Goal: Complete application form

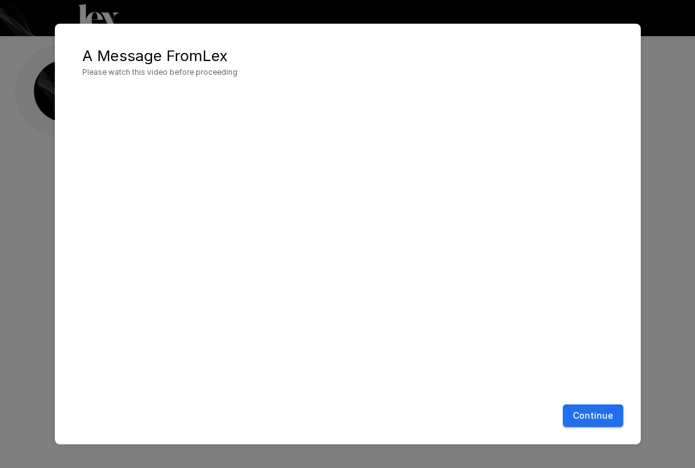
click at [594, 419] on button "Continue" at bounding box center [593, 416] width 60 height 23
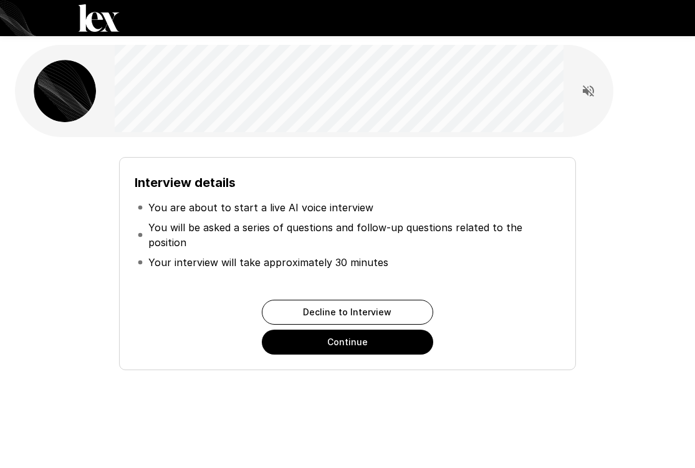
click at [383, 344] on button "Continue" at bounding box center [347, 342] width 171 height 25
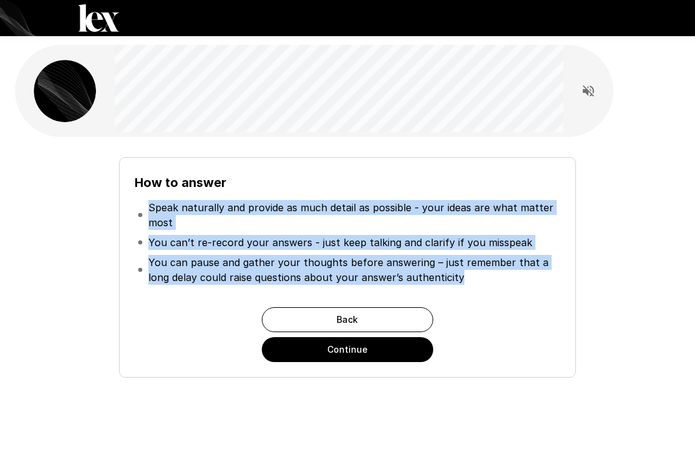
drag, startPoint x: 151, startPoint y: 209, endPoint x: 459, endPoint y: 284, distance: 316.2
click at [459, 284] on ul "Speak naturally and provide as much detail as possible - your ideas are what ma…" at bounding box center [348, 243] width 426 height 100
click at [314, 355] on button "Continue" at bounding box center [347, 349] width 171 height 25
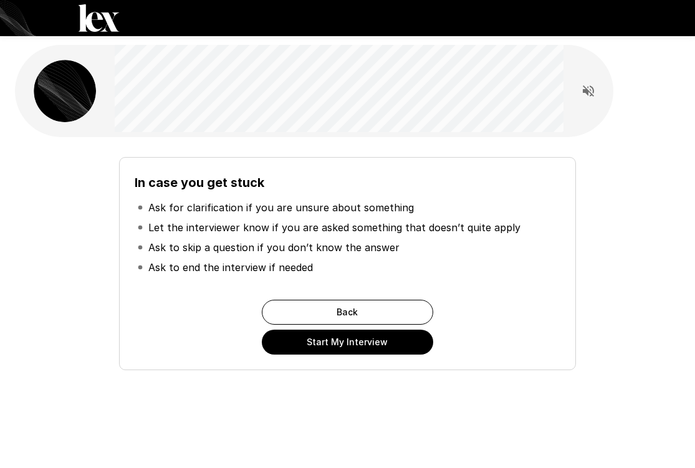
click at [366, 349] on button "Start My Interview" at bounding box center [347, 342] width 171 height 25
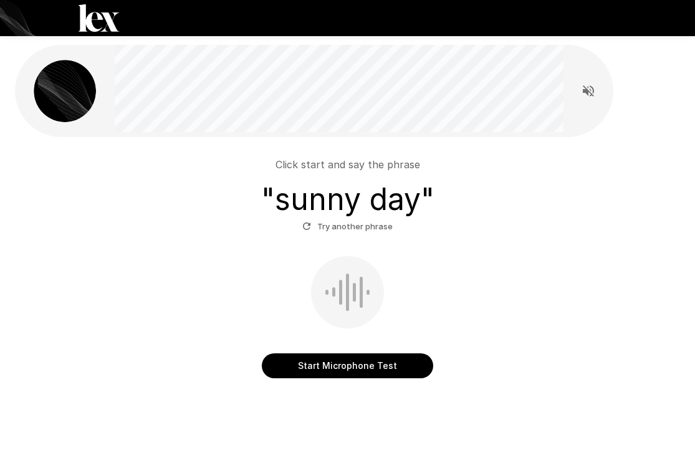
click at [361, 372] on button "Start Microphone Test" at bounding box center [347, 365] width 171 height 25
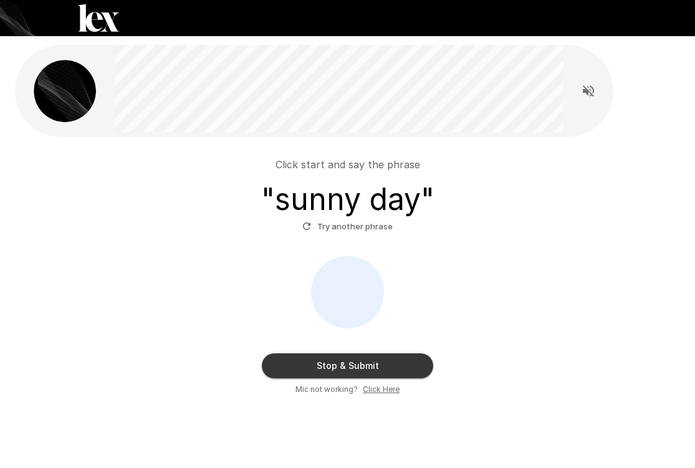
click at [361, 372] on button "Stop & Submit" at bounding box center [347, 365] width 171 height 25
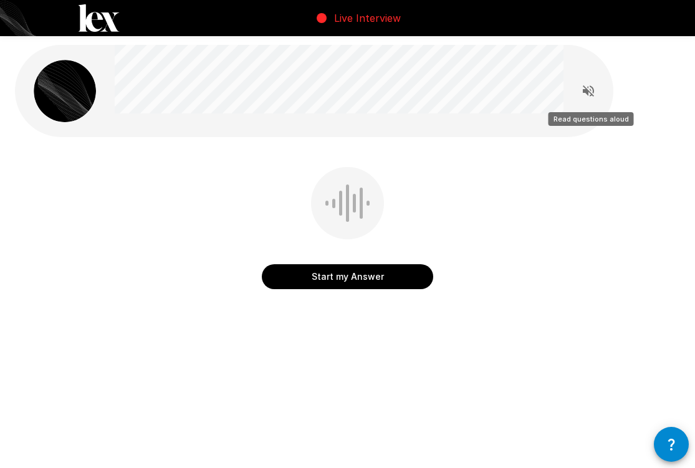
click at [589, 86] on icon "Read questions aloud" at bounding box center [588, 91] width 15 height 15
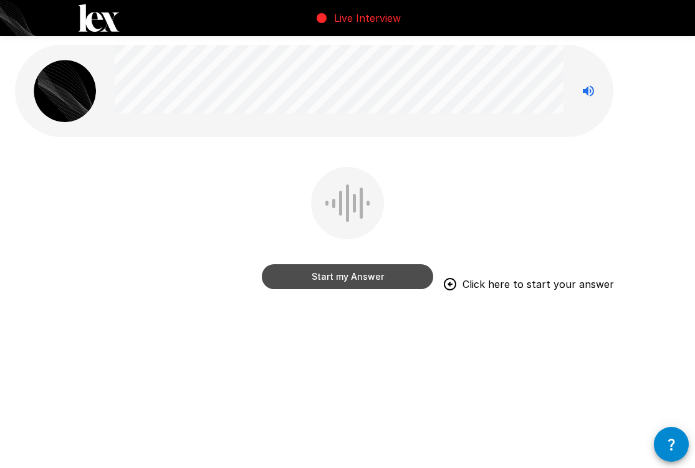
click at [358, 280] on button "Start my Answer" at bounding box center [347, 276] width 171 height 25
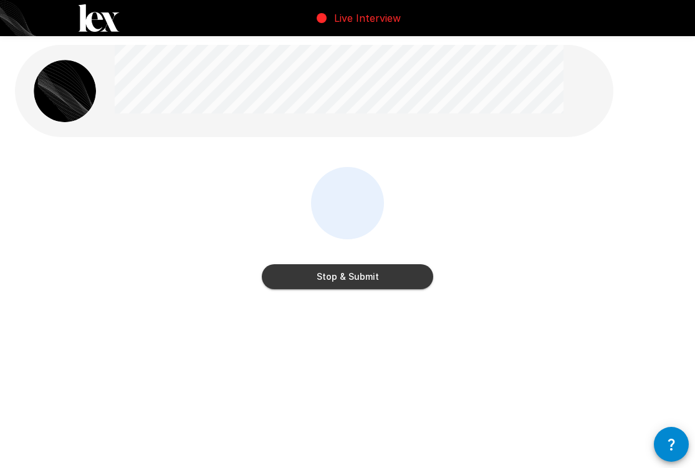
click at [376, 281] on button "Stop & Submit" at bounding box center [347, 276] width 171 height 25
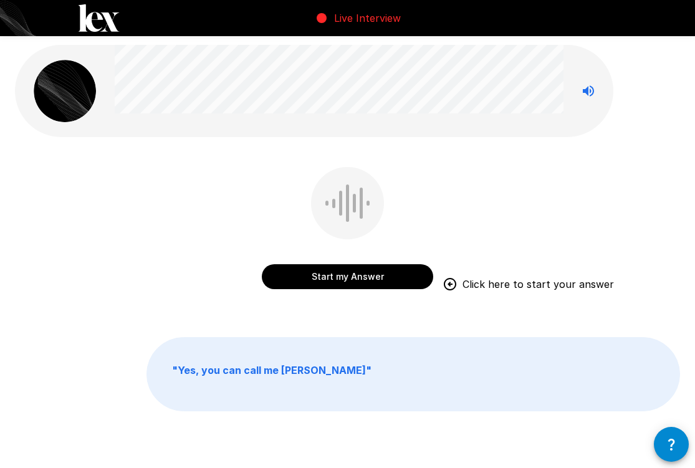
click at [361, 283] on button "Start my Answer" at bounding box center [347, 276] width 171 height 25
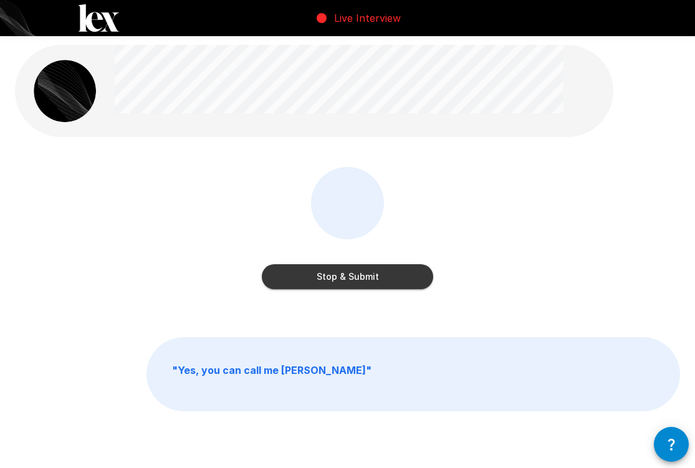
click at [361, 283] on button "Stop & Submit" at bounding box center [347, 276] width 171 height 25
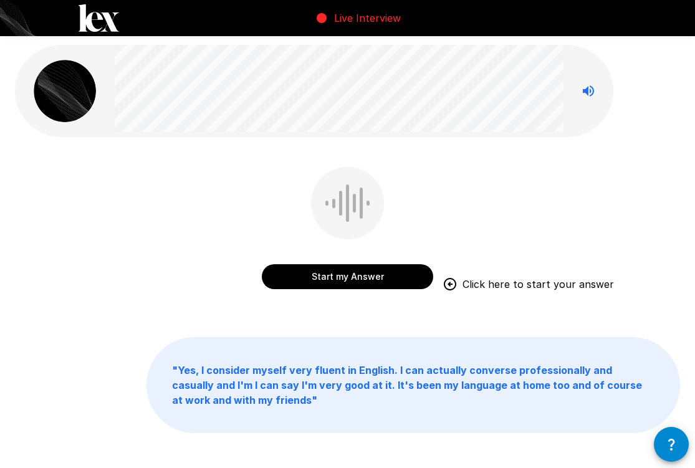
click at [369, 277] on button "Start my Answer" at bounding box center [347, 276] width 171 height 25
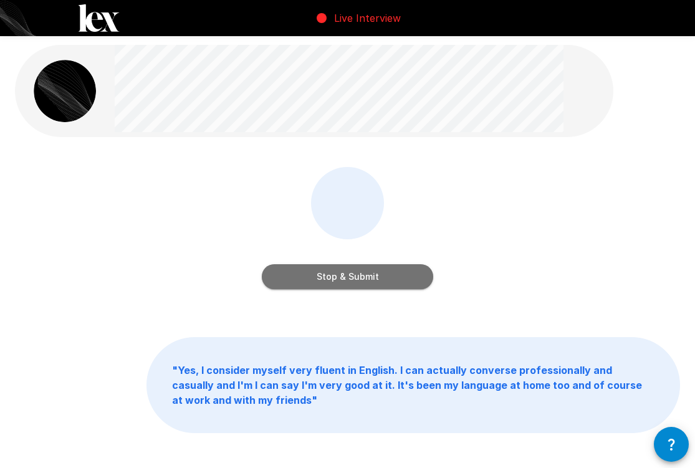
click at [365, 277] on button "Stop & Submit" at bounding box center [347, 276] width 171 height 25
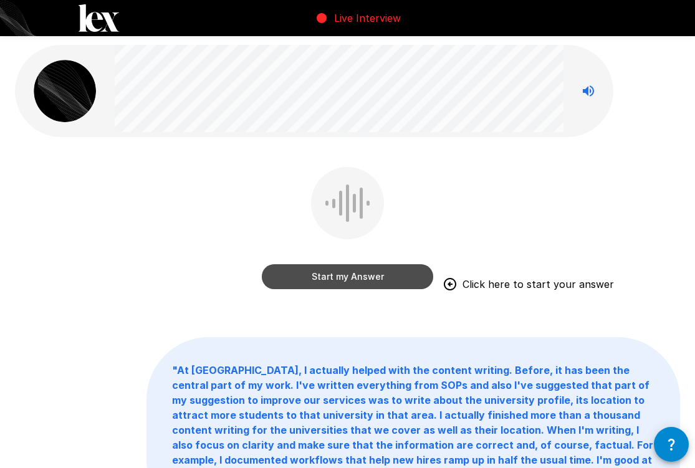
click at [343, 280] on button "Start my Answer" at bounding box center [347, 276] width 171 height 25
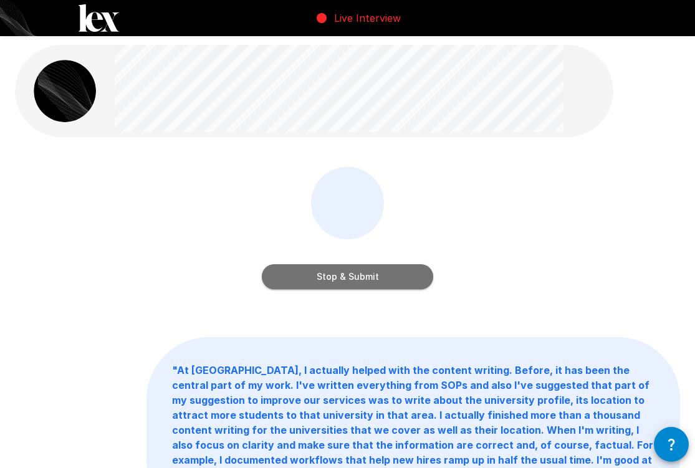
click at [343, 280] on button "Stop & Submit" at bounding box center [347, 276] width 171 height 25
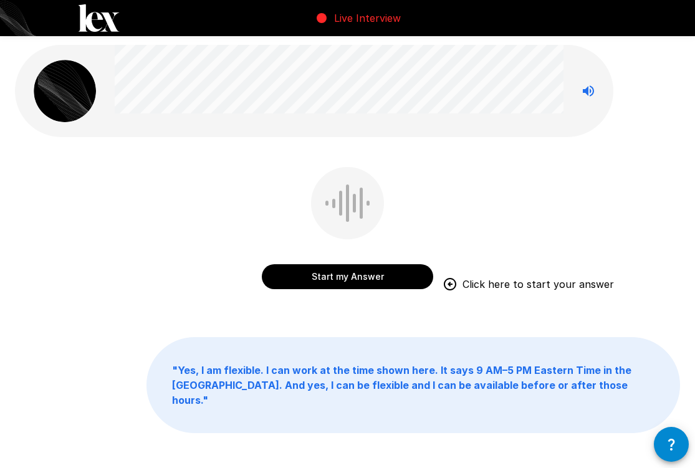
click at [365, 282] on button "Start my Answer" at bounding box center [347, 276] width 171 height 25
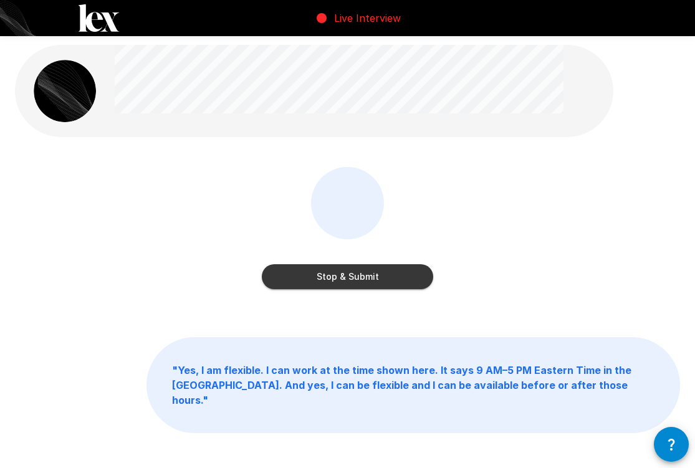
click at [393, 276] on button "Stop & Submit" at bounding box center [347, 276] width 171 height 25
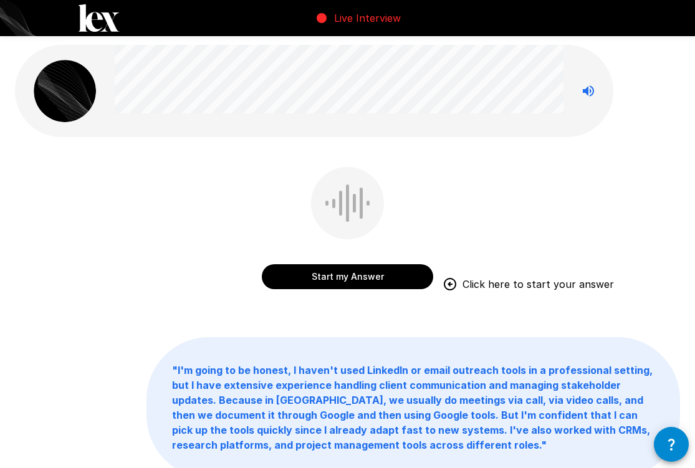
click at [347, 283] on button "Start my Answer" at bounding box center [347, 276] width 171 height 25
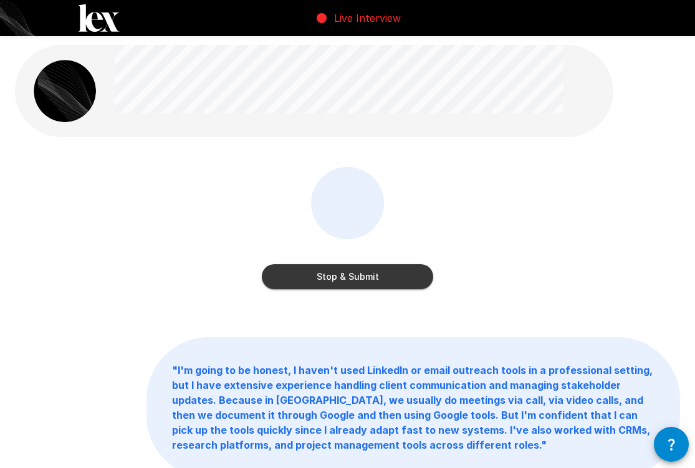
click at [358, 285] on button "Stop & Submit" at bounding box center [347, 276] width 171 height 25
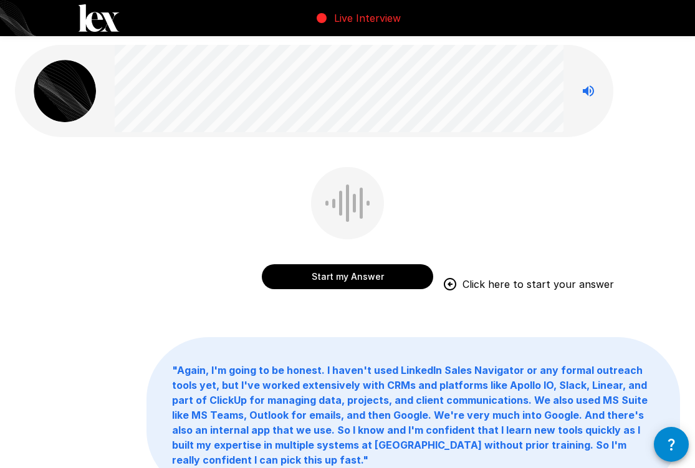
click at [302, 279] on button "Start my Answer" at bounding box center [347, 276] width 171 height 25
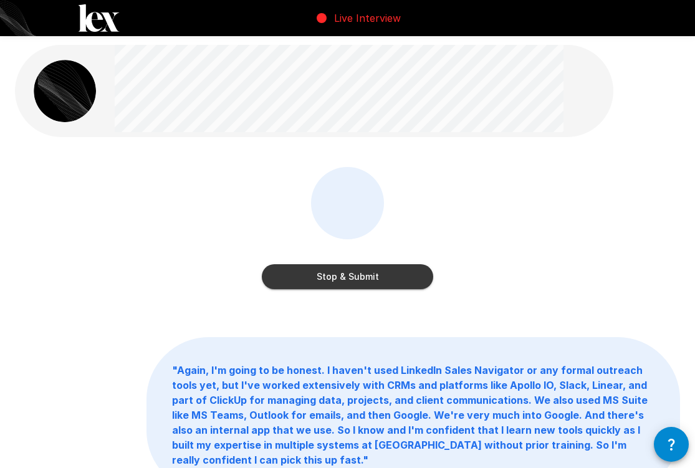
click at [314, 279] on button "Stop & Submit" at bounding box center [347, 276] width 171 height 25
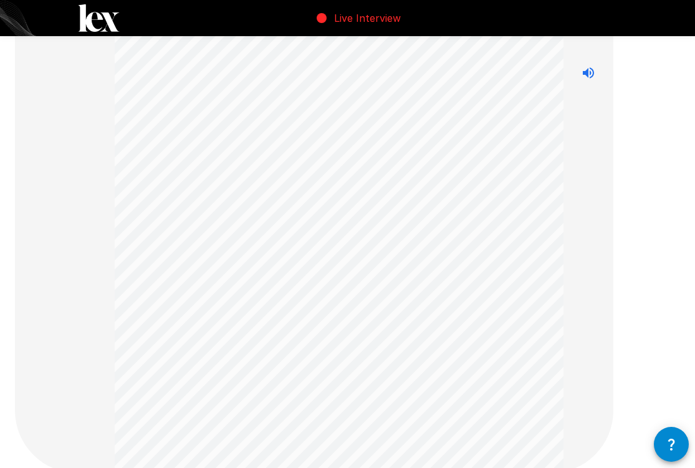
scroll to position [644, 0]
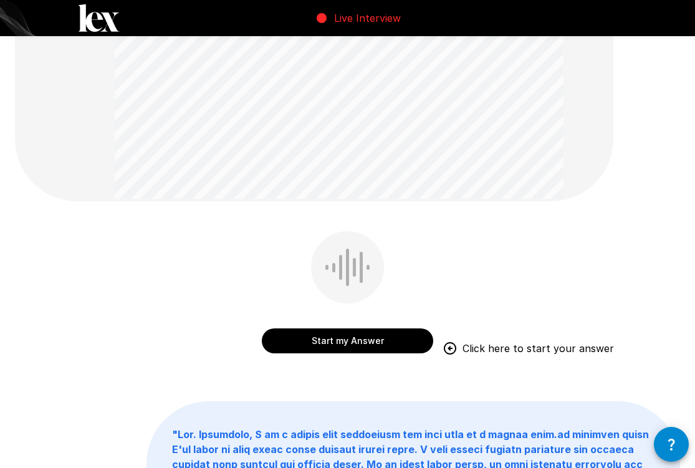
click at [378, 340] on button "Start my Answer" at bounding box center [347, 340] width 171 height 25
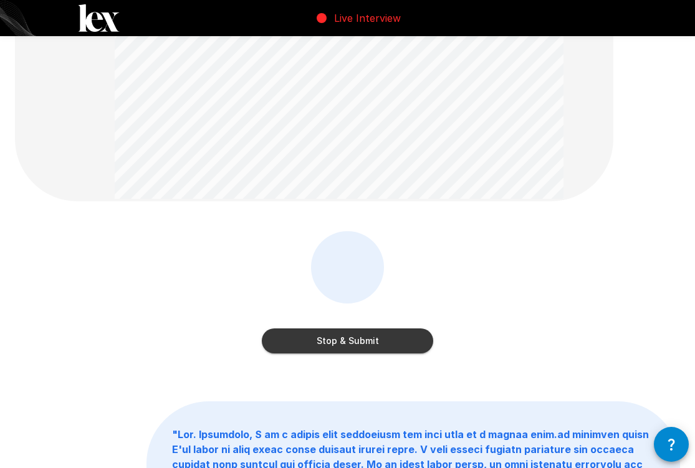
click at [413, 342] on button "Stop & Submit" at bounding box center [347, 340] width 171 height 25
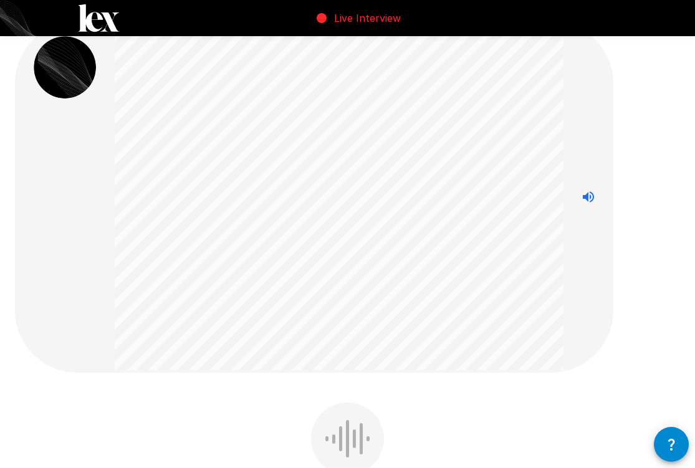
scroll to position [136, 0]
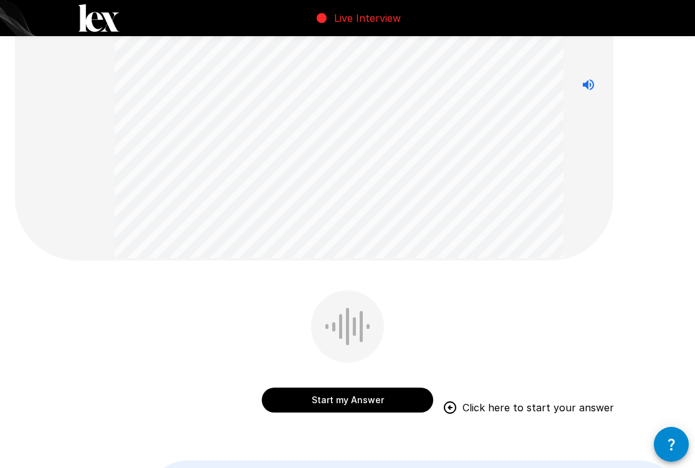
click at [319, 409] on button "Start my Answer" at bounding box center [347, 400] width 171 height 25
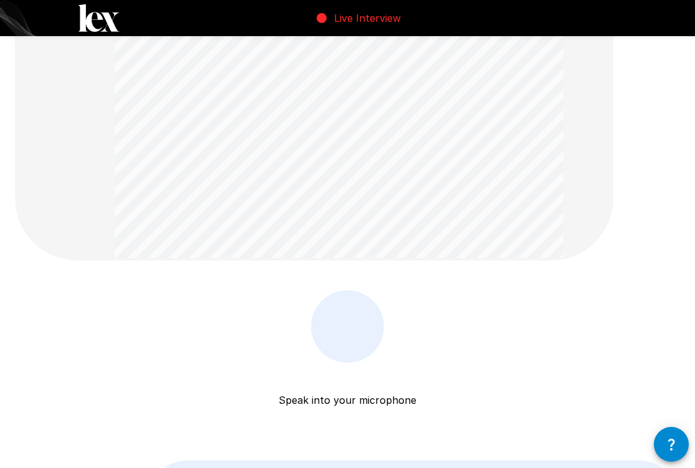
click at [319, 409] on div "Speak into your microphone Stop & Submit" at bounding box center [347, 376] width 171 height 172
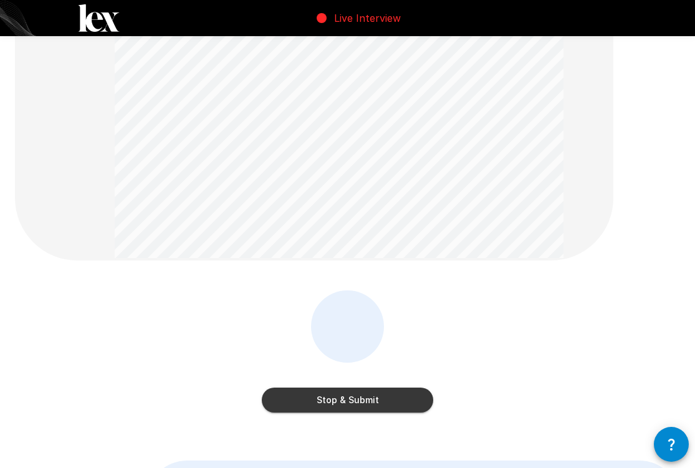
click at [304, 401] on button "Stop & Submit" at bounding box center [347, 400] width 171 height 25
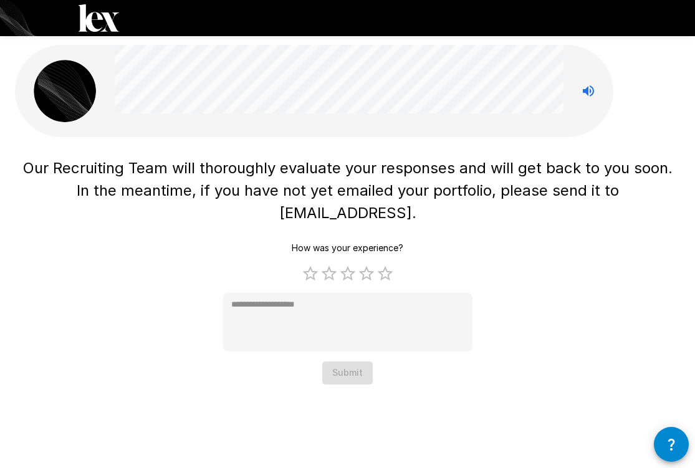
scroll to position [0, 0]
click at [345, 264] on label "3 Stars" at bounding box center [347, 273] width 19 height 19
type textarea "*"
click at [351, 361] on button "Submit" at bounding box center [347, 372] width 50 height 23
